Goal: Task Accomplishment & Management: Manage account settings

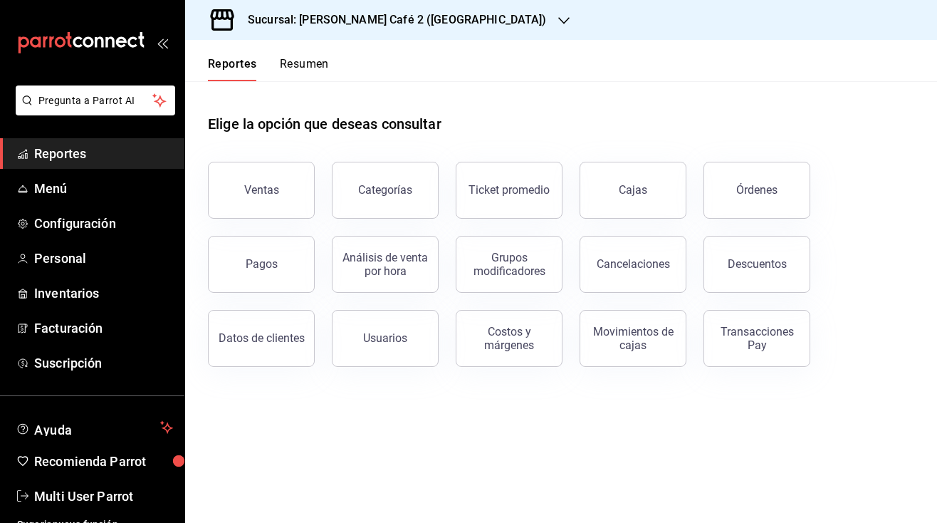
click at [296, 62] on button "Resumen" at bounding box center [304, 69] width 49 height 24
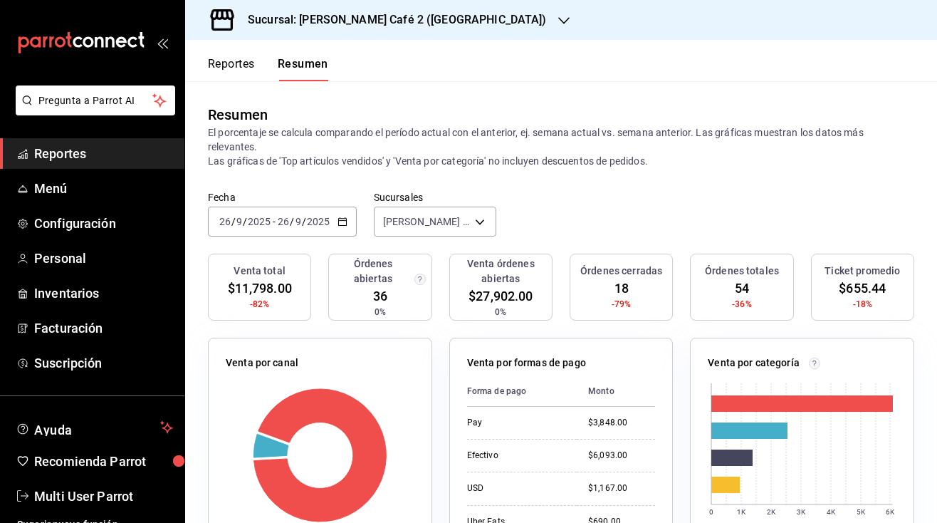
click at [384, 21] on h3 "Sucursal: [PERSON_NAME] Café 2 ([GEOGRAPHIC_DATA])" at bounding box center [391, 19] width 310 height 17
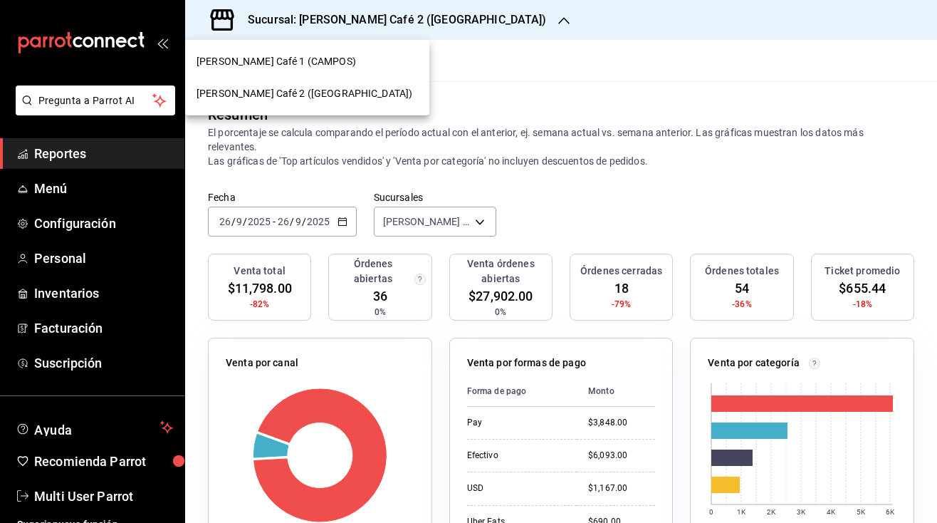
click at [290, 68] on span "Rocco Café 1 (CAMPOS)" at bounding box center [275, 61] width 159 height 15
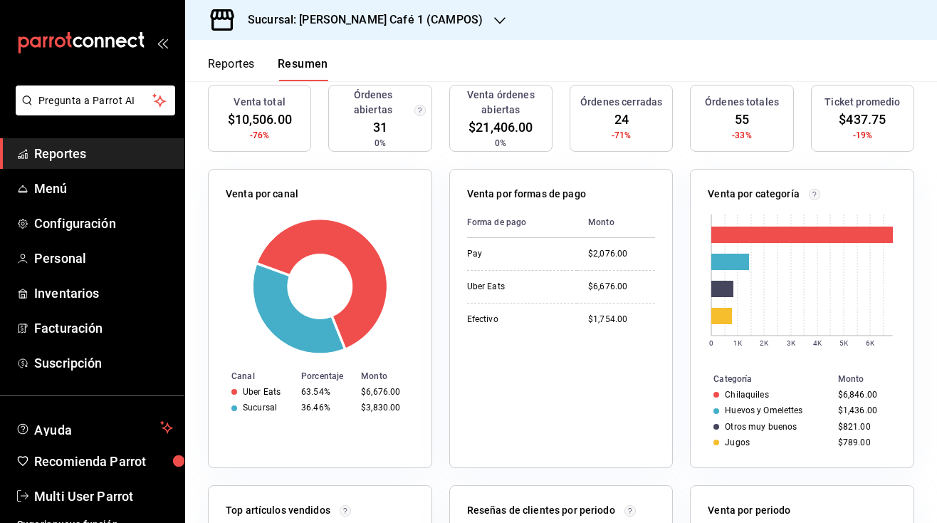
scroll to position [123, 0]
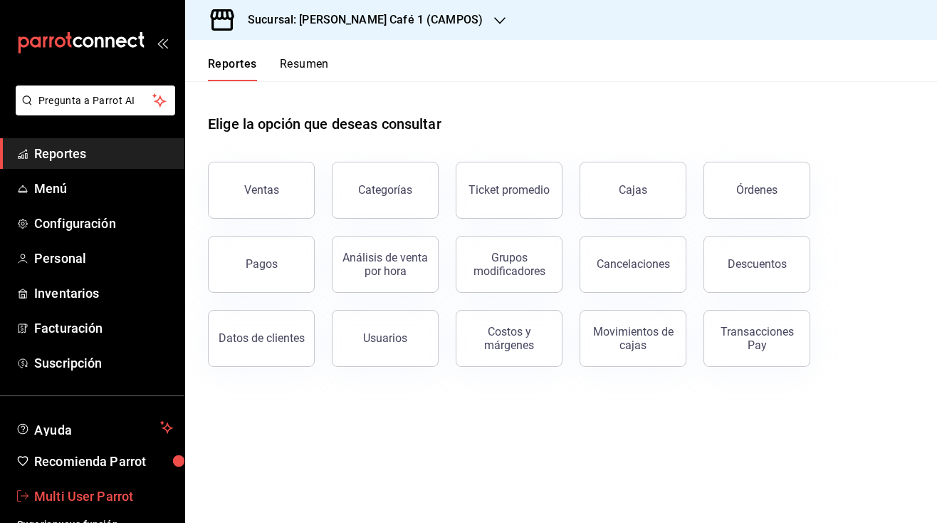
click at [102, 501] on span "Multi User Parrot" at bounding box center [103, 495] width 139 height 19
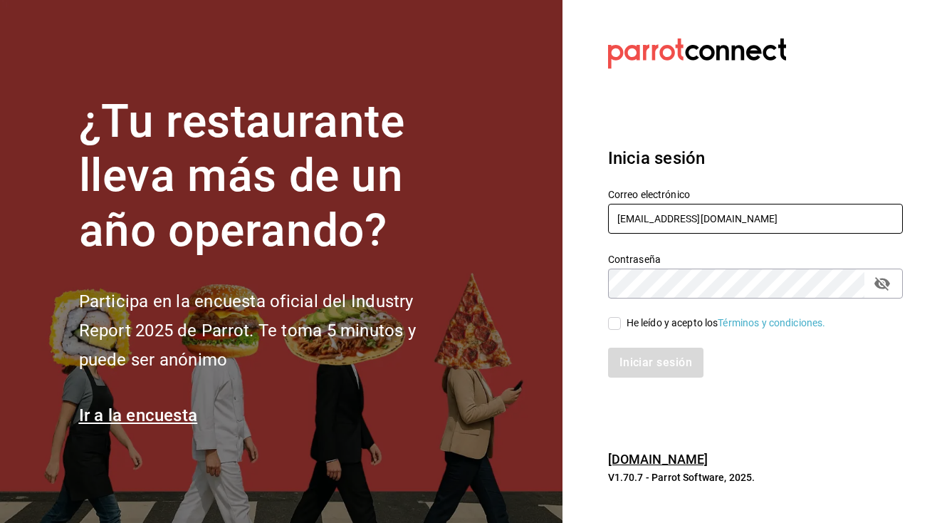
type input "mutliser@chilaquilazzos.com"
click at [617, 328] on input "He leído y acepto los Términos y condiciones." at bounding box center [614, 323] width 13 height 13
checkbox input "true"
click at [650, 362] on button "Iniciar sesión" at bounding box center [656, 362] width 97 height 30
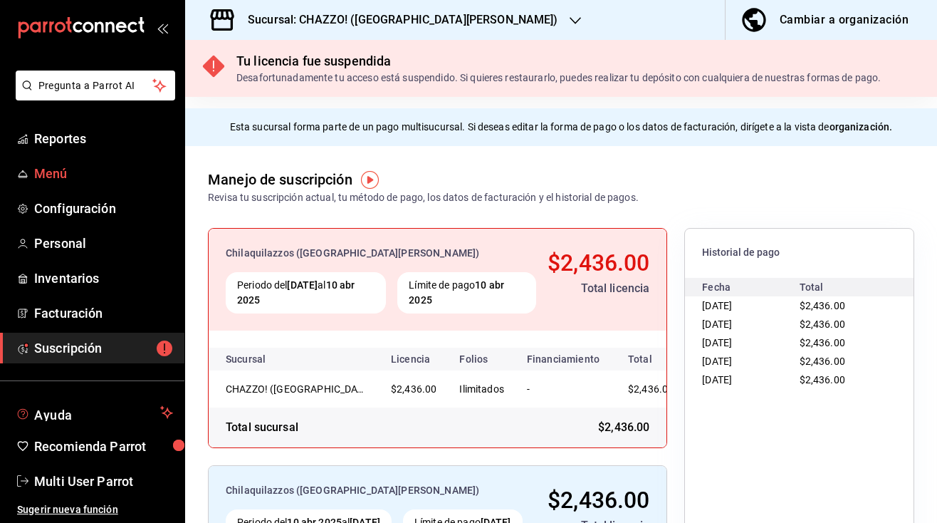
scroll to position [15, 0]
click at [67, 144] on span "Reportes" at bounding box center [103, 138] width 139 height 19
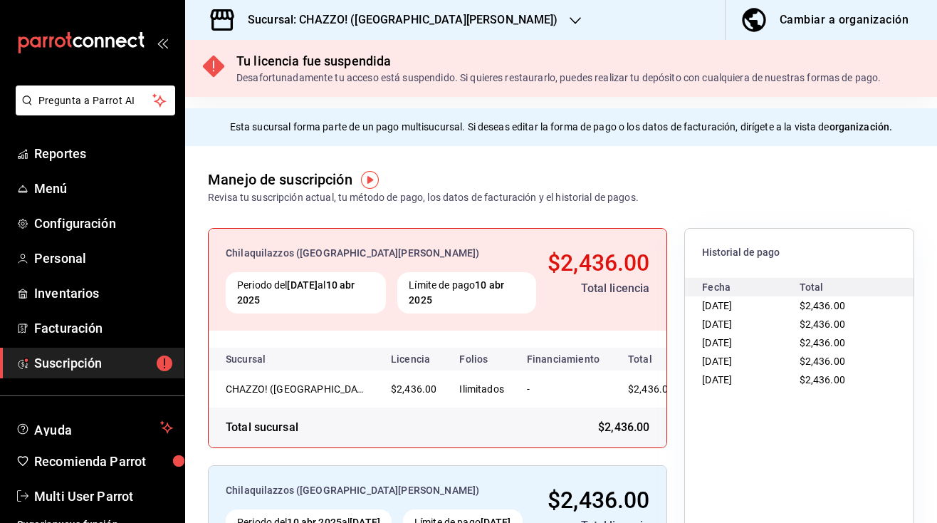
click at [375, 19] on h3 "Sucursal: CHAZZO! (SAN MARCOS)" at bounding box center [397, 19] width 322 height 17
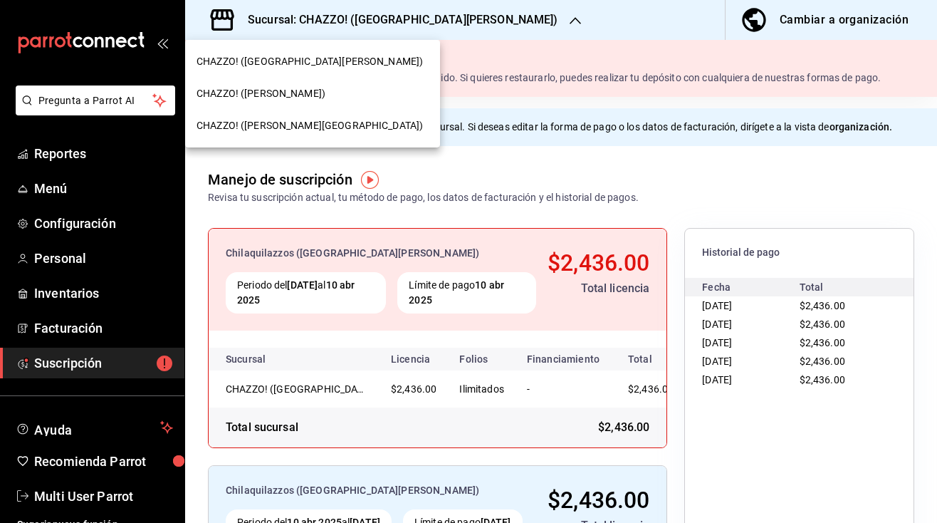
click at [308, 95] on span "CHAZZO! ([PERSON_NAME])" at bounding box center [260, 93] width 129 height 15
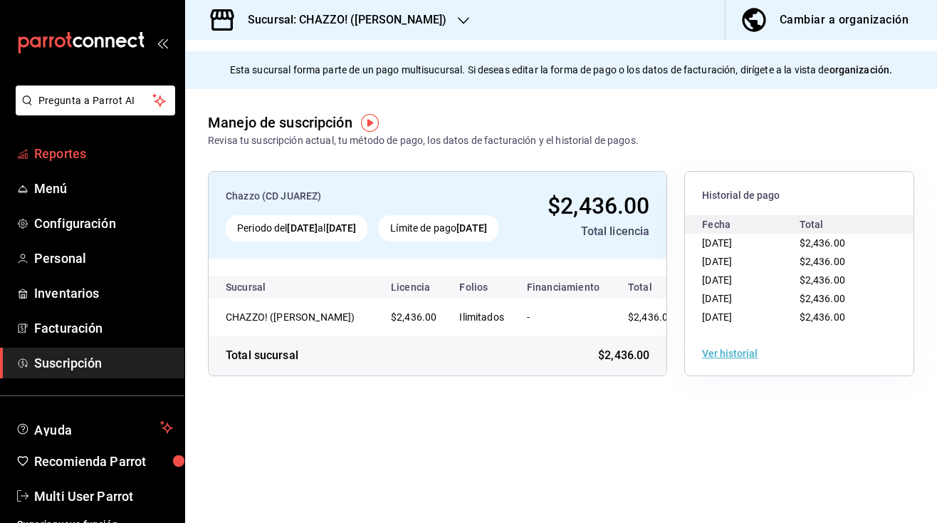
click at [71, 157] on span "Reportes" at bounding box center [103, 153] width 139 height 19
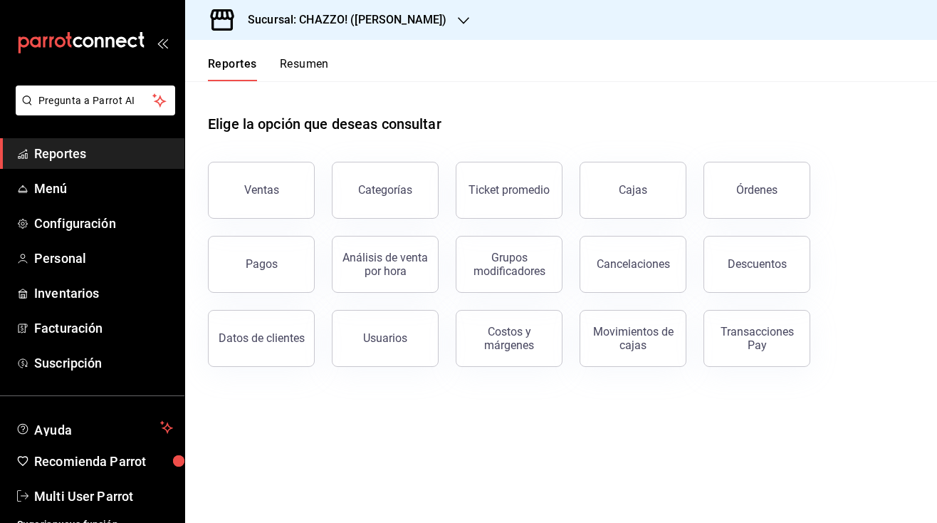
click at [310, 69] on button "Resumen" at bounding box center [304, 69] width 49 height 24
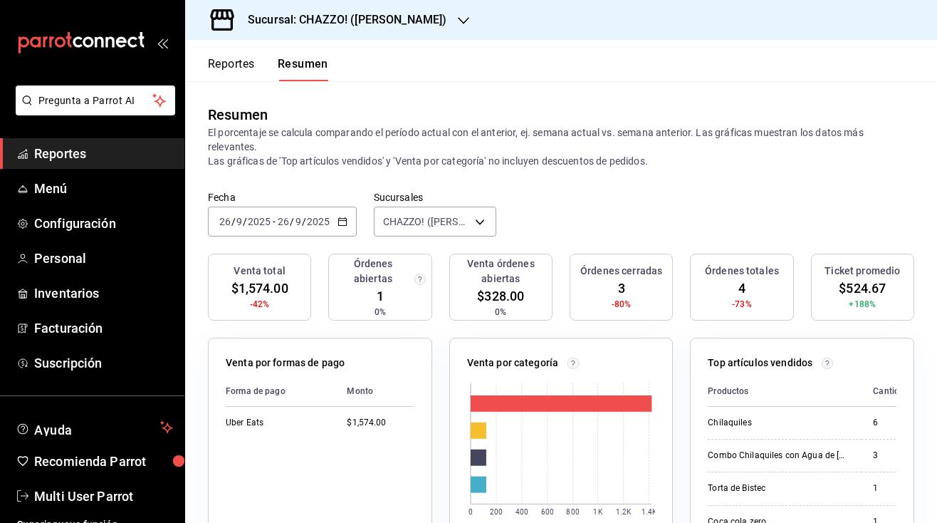
click at [431, 18] on h3 "Sucursal: CHAZZO! ([PERSON_NAME])" at bounding box center [341, 19] width 210 height 17
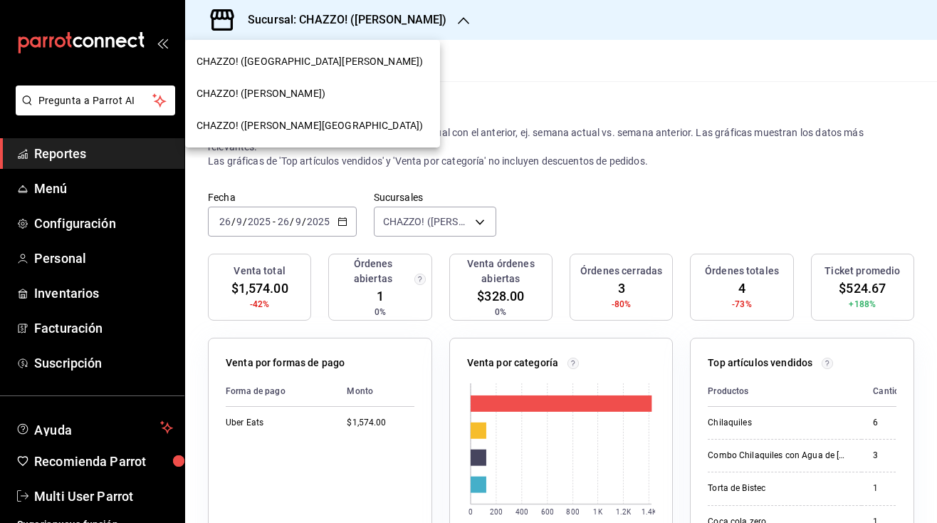
click at [289, 127] on span "CHAZZO! ([PERSON_NAME][GEOGRAPHIC_DATA])" at bounding box center [309, 125] width 226 height 15
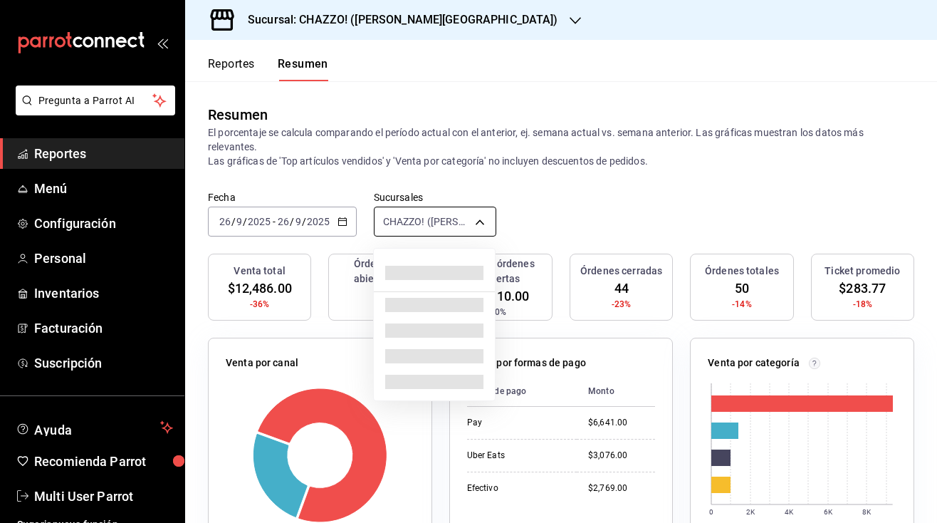
click at [392, 219] on body "Pregunta a Parrot AI Reportes Menú Configuración Personal Inventarios Facturaci…" at bounding box center [468, 261] width 937 height 523
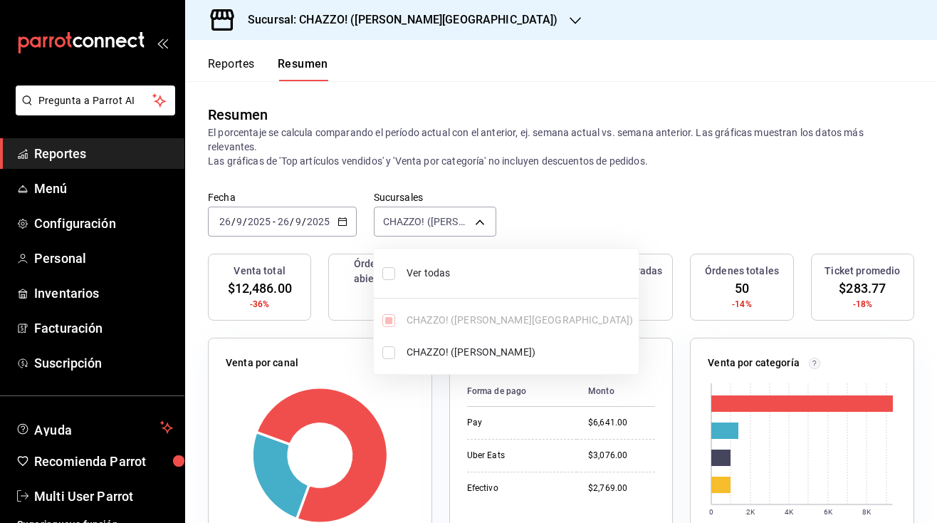
click at [389, 274] on input "checkbox" at bounding box center [388, 273] width 13 height 13
checkbox input "true"
type input "[object Object],[object Object]"
checkbox input "true"
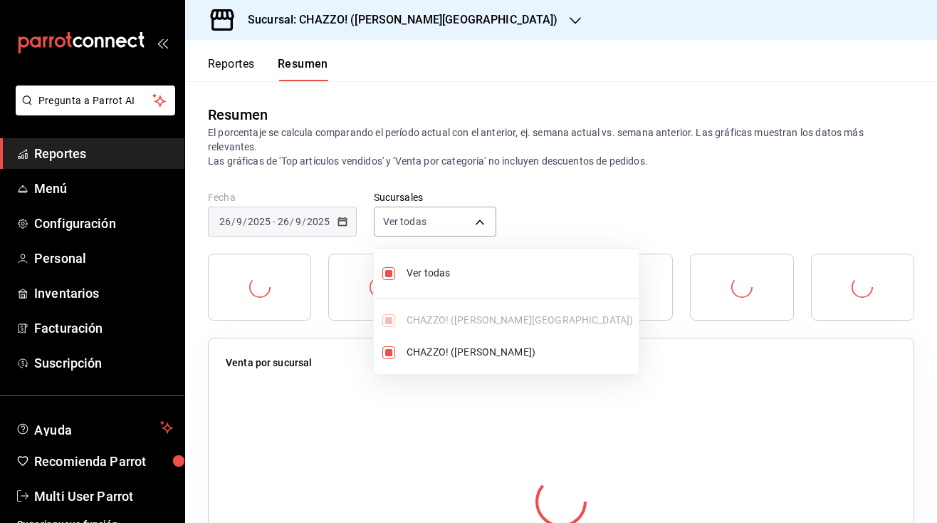
click at [609, 204] on div at bounding box center [468, 261] width 937 height 523
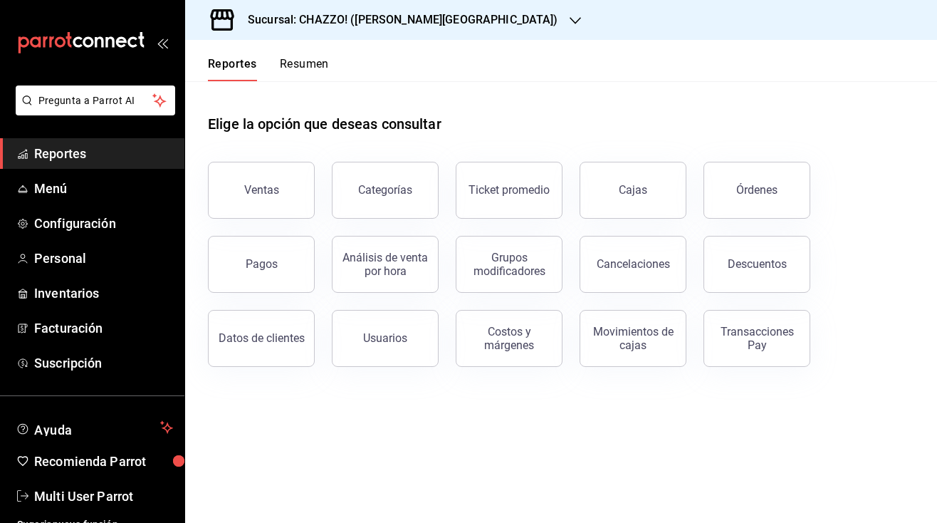
click at [304, 68] on button "Resumen" at bounding box center [304, 69] width 49 height 24
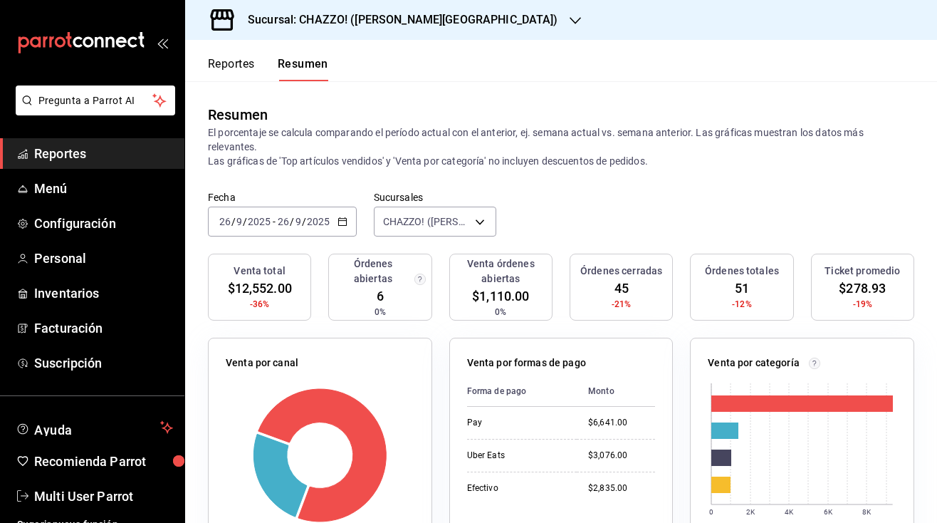
click at [378, 20] on h3 "Sucursal: CHAZZO! ([PERSON_NAME][GEOGRAPHIC_DATA])" at bounding box center [397, 19] width 322 height 17
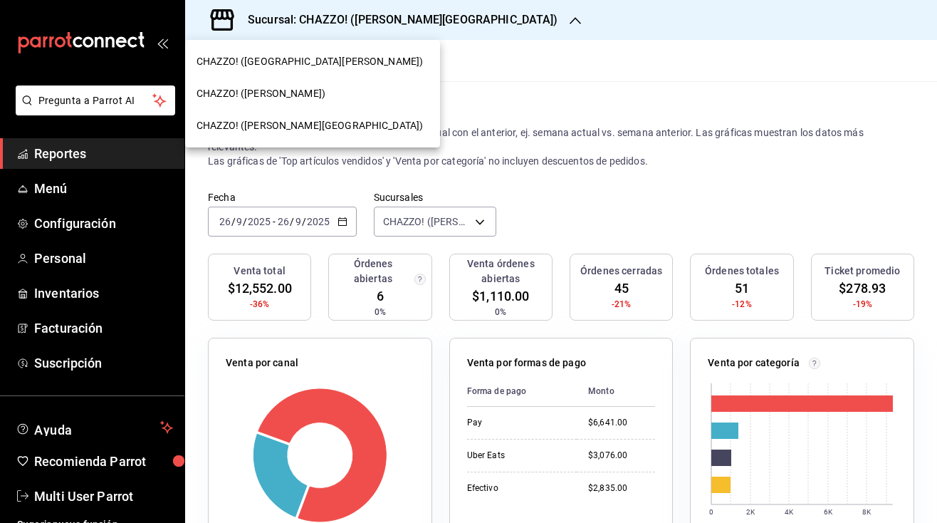
click at [294, 88] on span "CHAZZO! ([PERSON_NAME])" at bounding box center [260, 93] width 129 height 15
